Goal: Find specific page/section: Find specific page/section

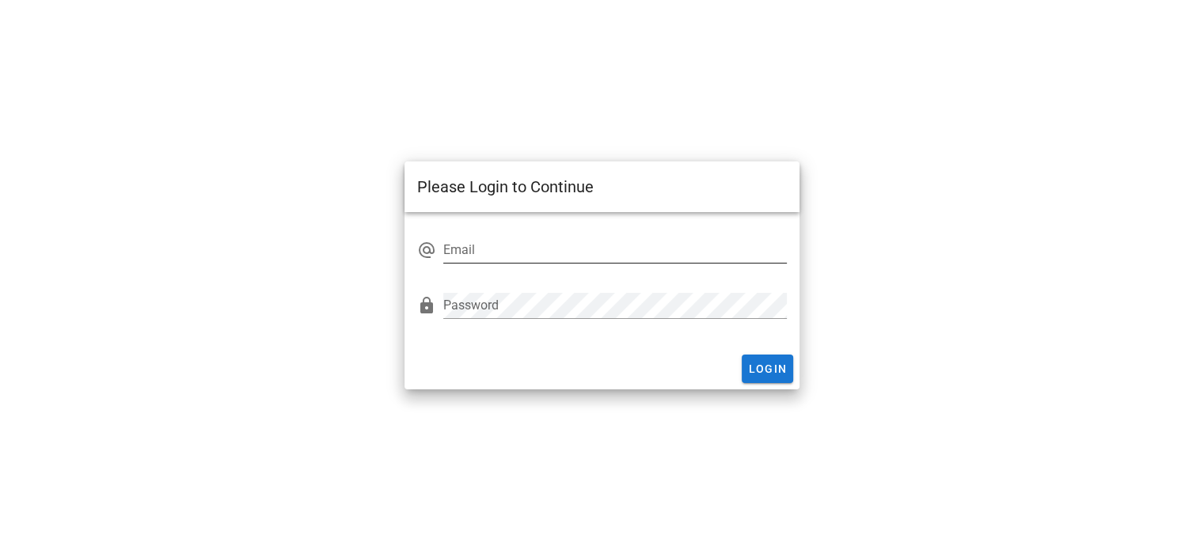
click at [561, 257] on input "Email" at bounding box center [615, 250] width 344 height 25
type input "[EMAIL_ADDRESS][DOMAIN_NAME]"
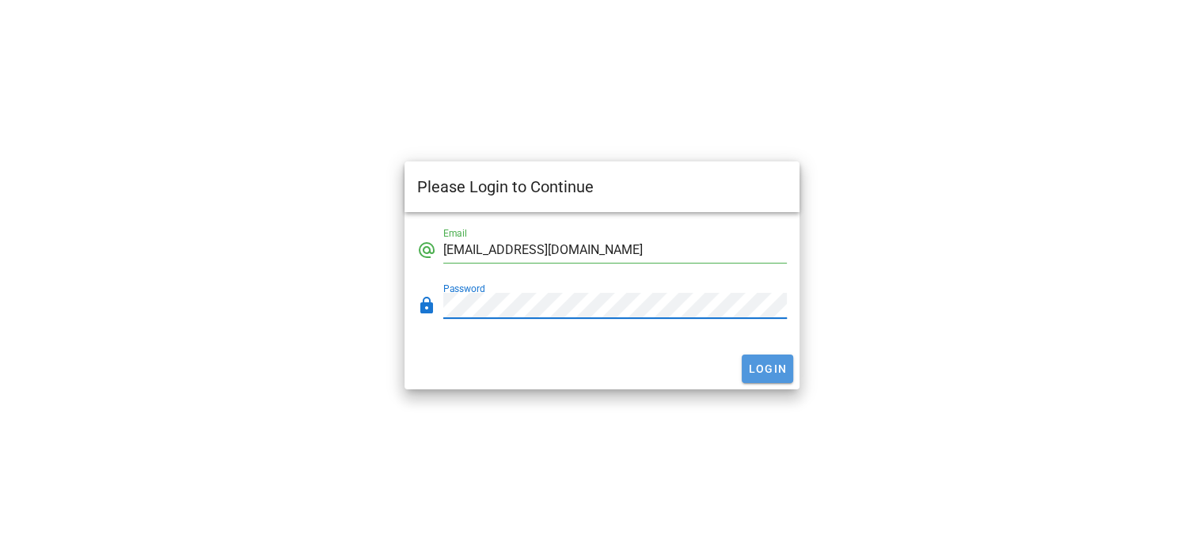
click at [782, 371] on span "Login" at bounding box center [768, 369] width 40 height 13
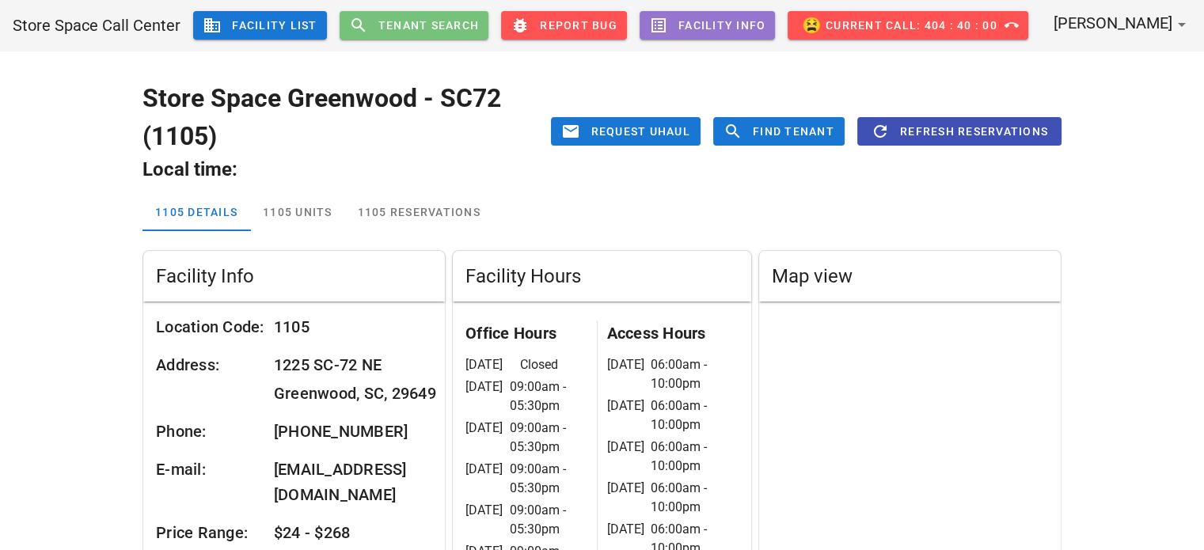
click at [424, 12] on button "search Tenant Search" at bounding box center [415, 25] width 150 height 29
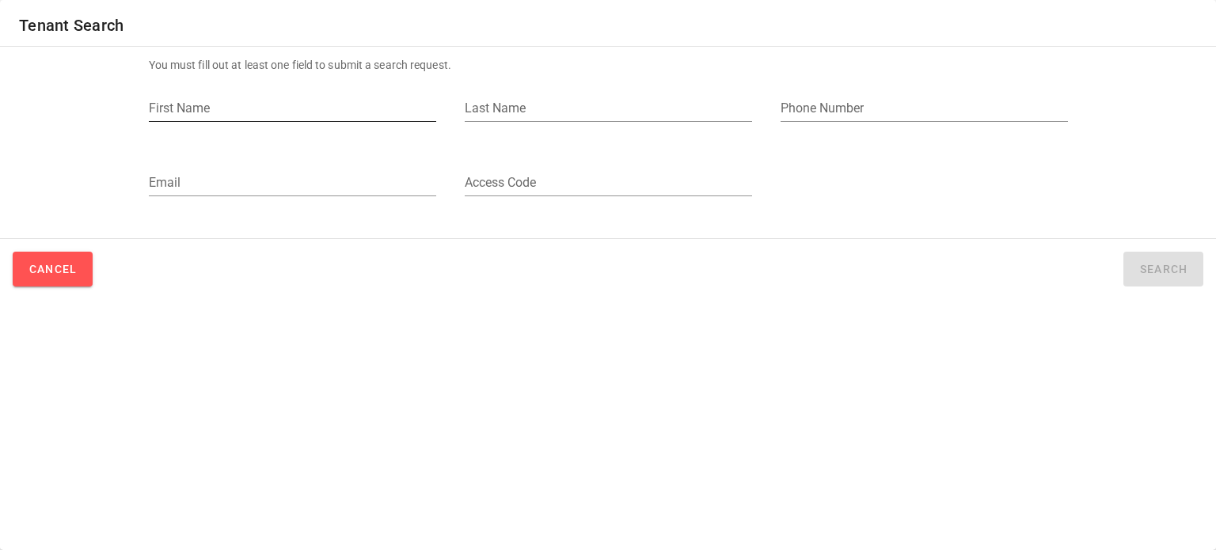
click at [325, 107] on input "First Name" at bounding box center [292, 108] width 287 height 25
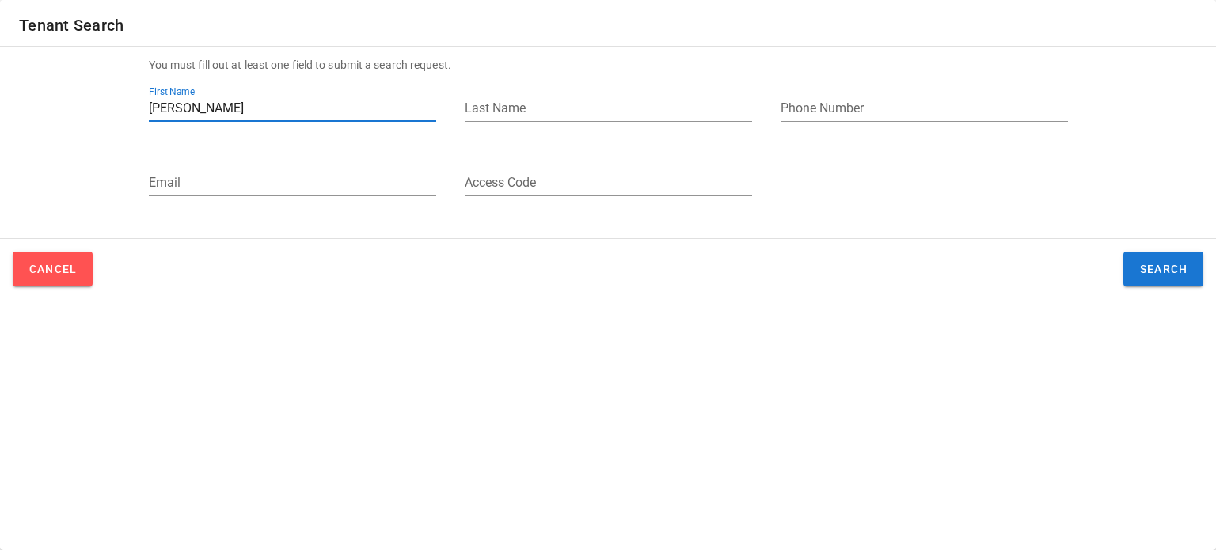
type input "[PERSON_NAME]"
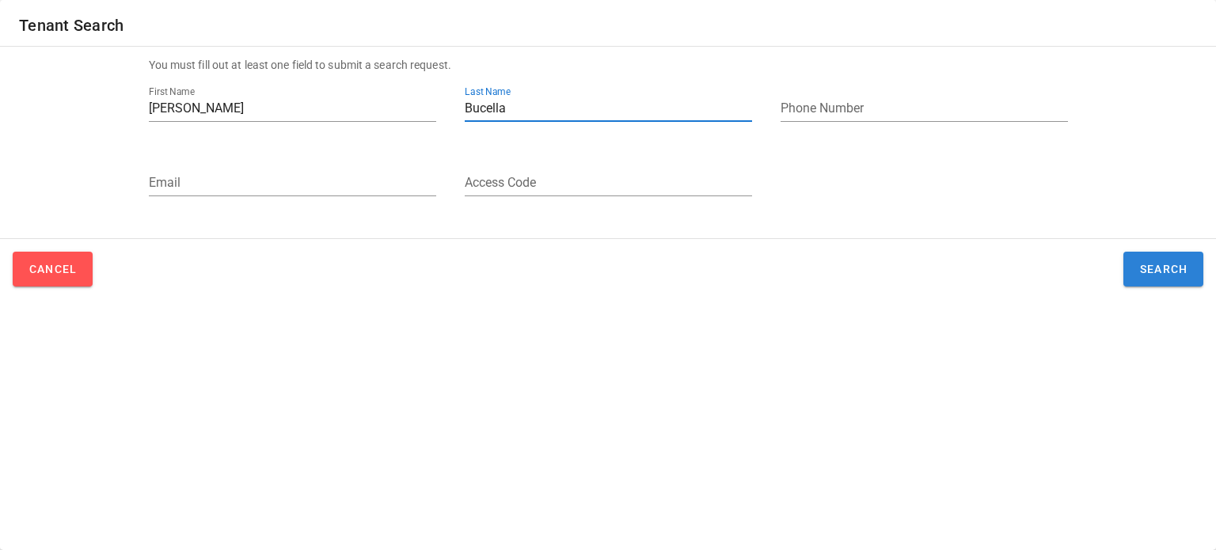
type input "Bucella"
click at [1157, 268] on span "Search" at bounding box center [1163, 269] width 49 height 13
